Goal: Task Accomplishment & Management: Use online tool/utility

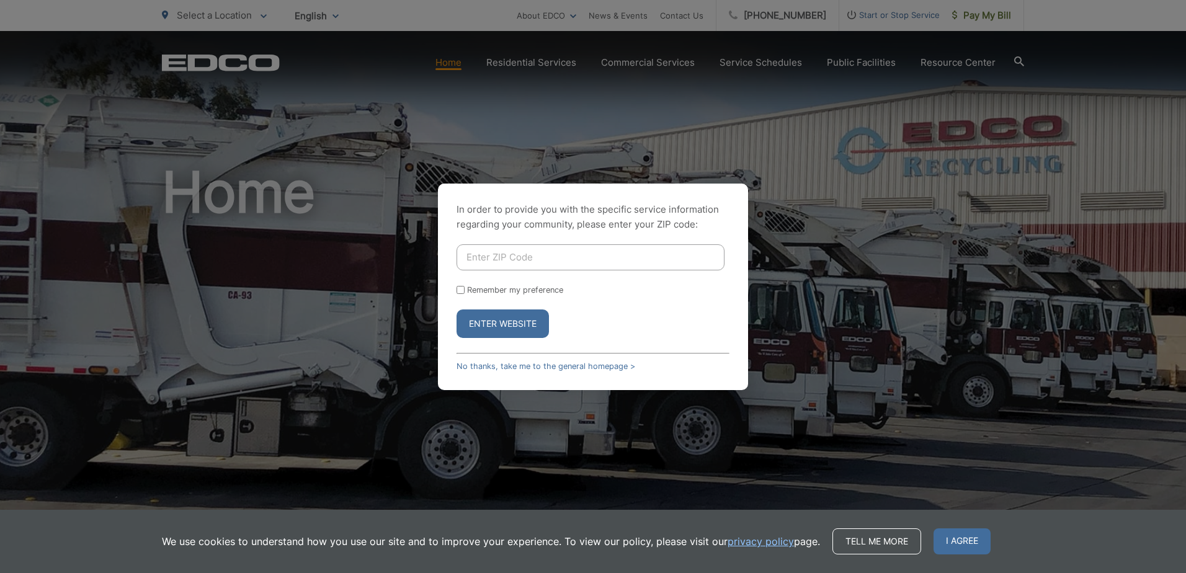
click at [574, 266] on input "Enter ZIP Code" at bounding box center [591, 257] width 268 height 26
type input "90808"
click at [461, 290] on input "Remember my preference" at bounding box center [461, 290] width 8 height 8
checkbox input "true"
click at [494, 321] on button "Enter Website" at bounding box center [503, 324] width 92 height 29
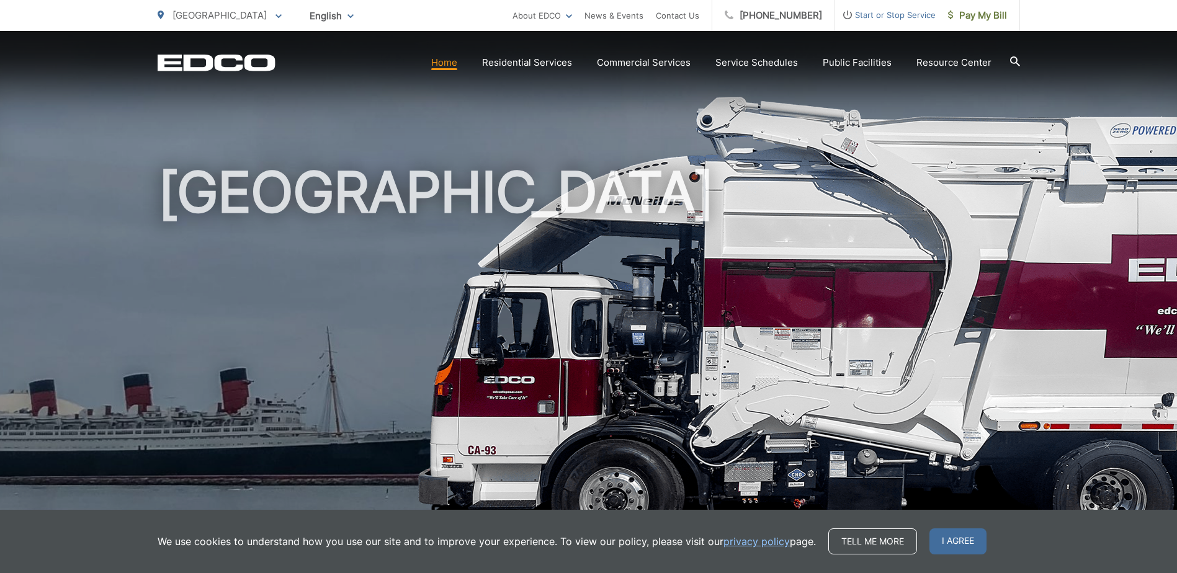
click at [970, 15] on span "Pay My Bill" at bounding box center [977, 15] width 59 height 15
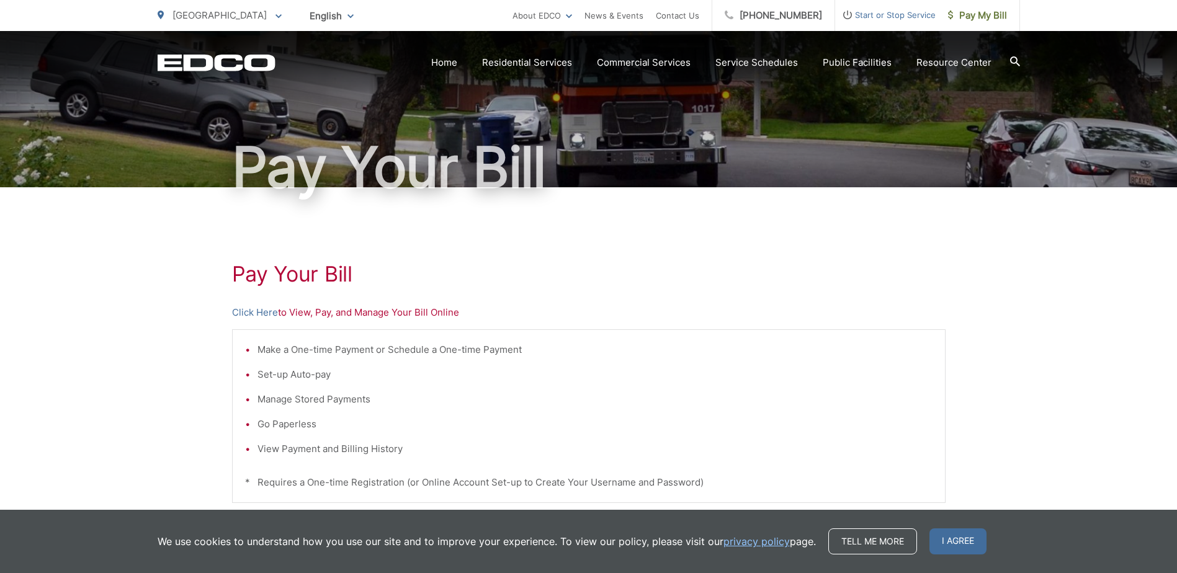
scroll to position [61, 0]
click at [265, 307] on link "Click Here" at bounding box center [255, 312] width 46 height 15
